Goal: Task Accomplishment & Management: Manage account settings

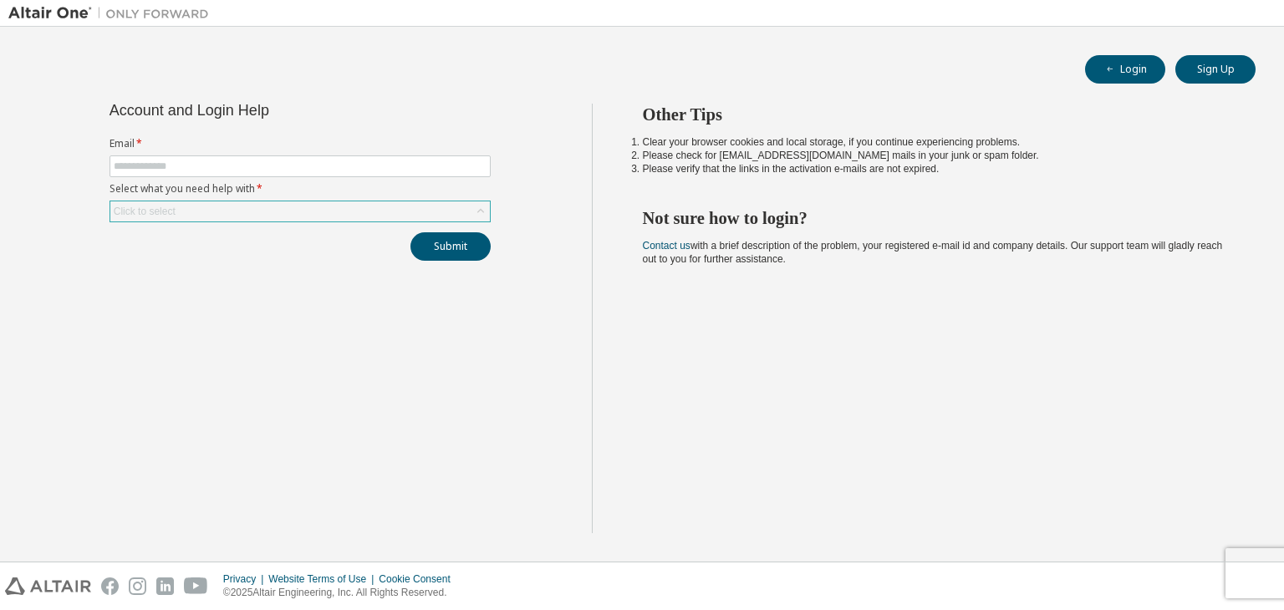
click at [264, 201] on div "Click to select" at bounding box center [299, 211] width 379 height 20
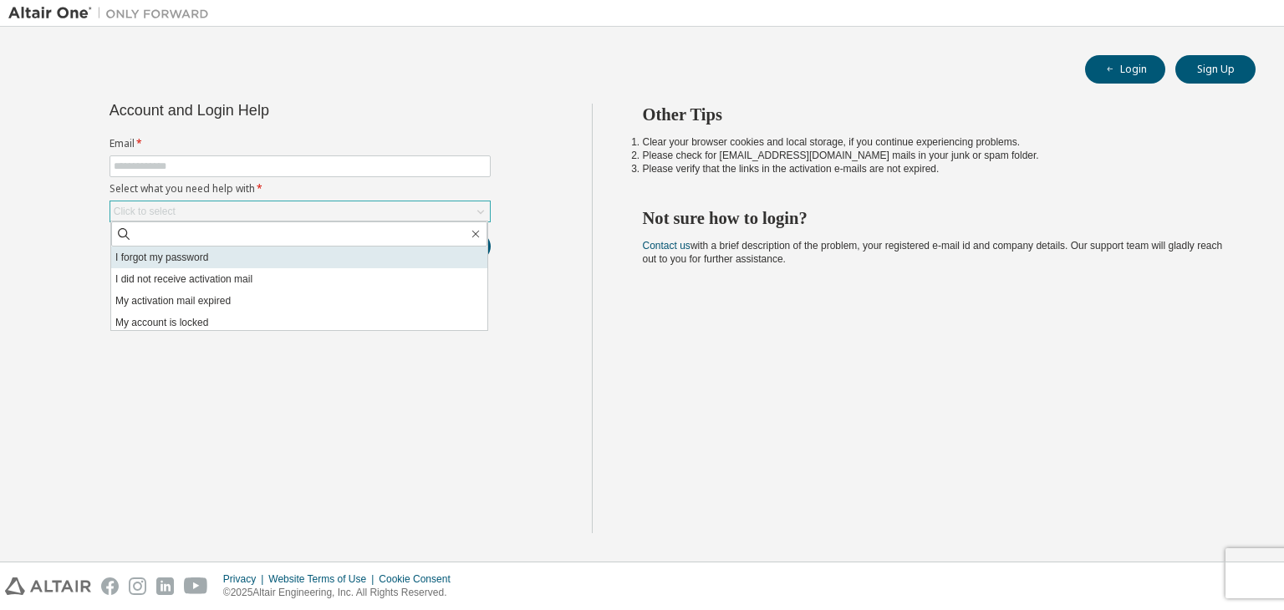
click at [246, 252] on li "I forgot my password" at bounding box center [299, 258] width 376 height 22
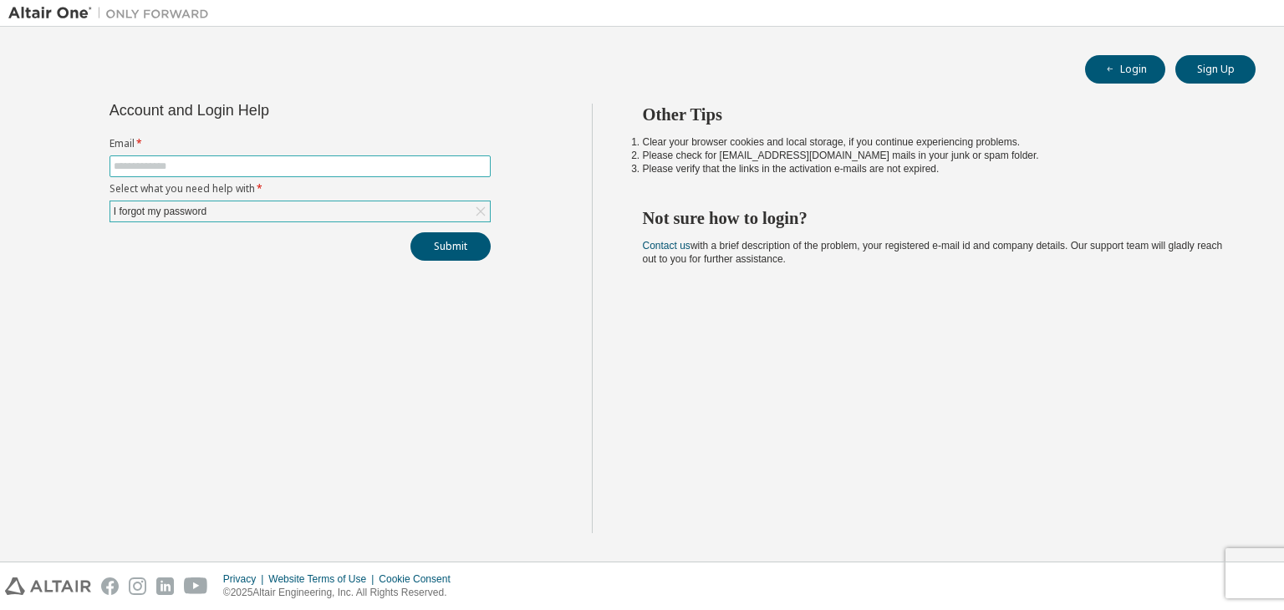
click at [297, 161] on input "text" at bounding box center [300, 166] width 373 height 13
type input "**********"
click at [443, 242] on button "Submit" at bounding box center [450, 246] width 80 height 28
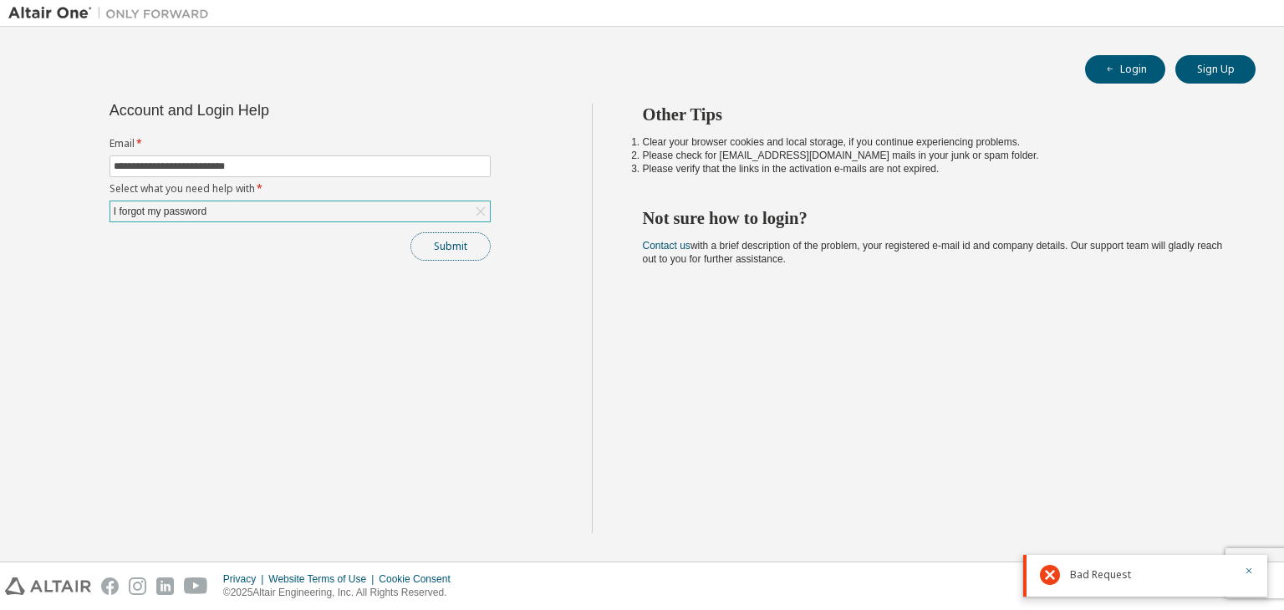
click at [463, 248] on button "Submit" at bounding box center [450, 246] width 80 height 28
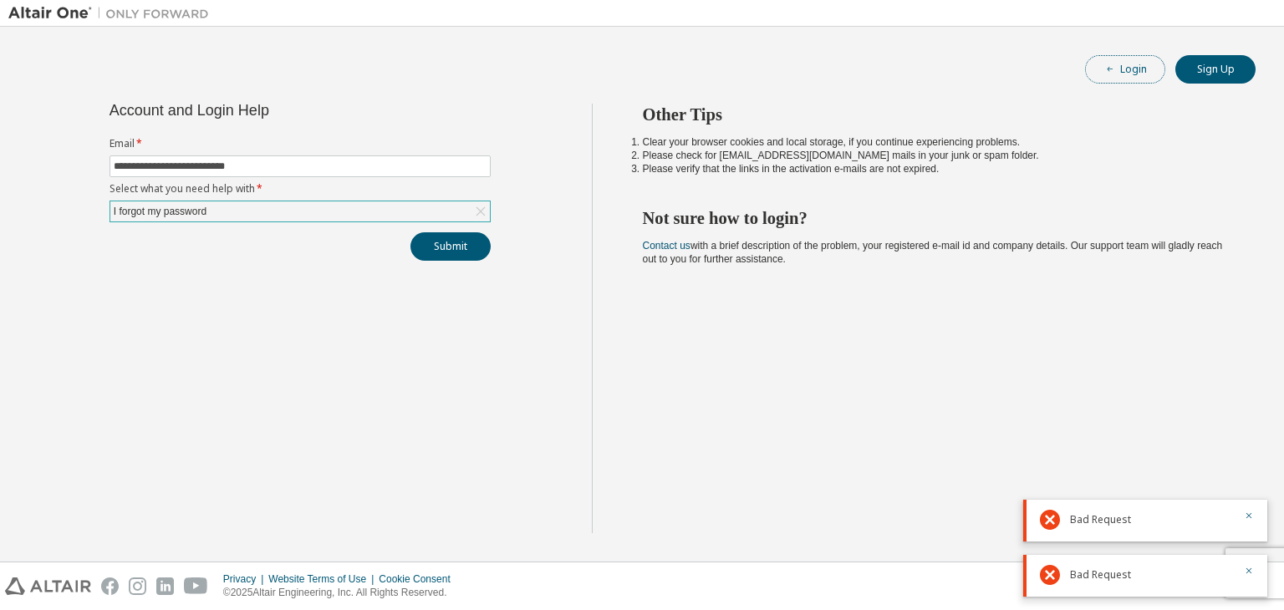
click at [1131, 60] on button "Login" at bounding box center [1125, 69] width 80 height 28
